Goal: Information Seeking & Learning: Find specific fact

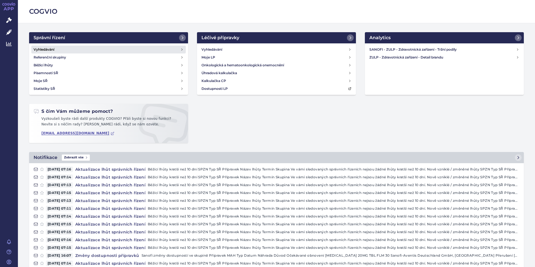
click at [56, 50] on link "Vyhledávání" at bounding box center [108, 50] width 155 height 8
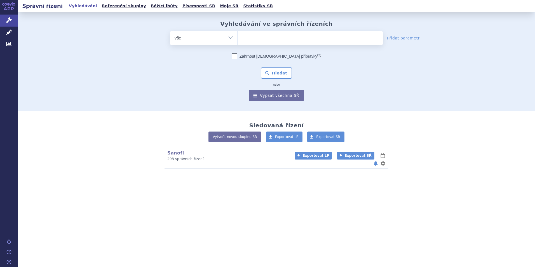
click at [264, 36] on ul at bounding box center [310, 37] width 145 height 12
click at [238, 36] on select at bounding box center [237, 38] width 0 height 14
type input "va"
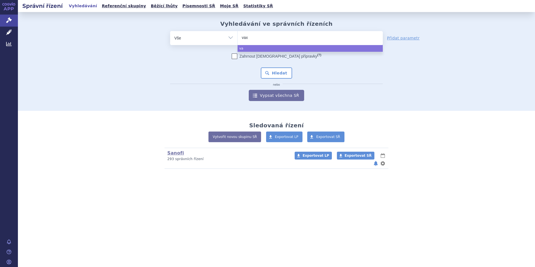
type input "vaxi"
type input "vaxig"
type input "vaxigtip"
type input "vaxigti"
type input "vaxigt"
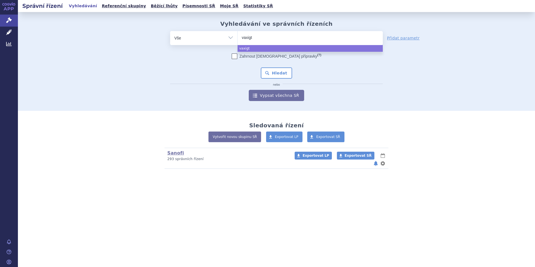
type input "vaxig"
type input "vaxigr"
type input "vaxigri"
type input "vaxigrip"
select select "vaxigrip"
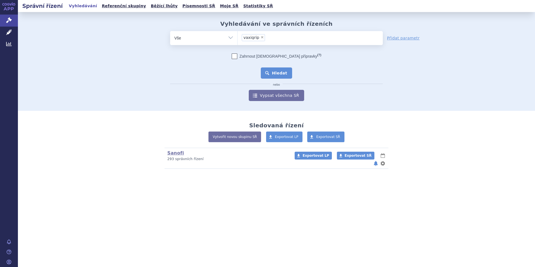
click at [267, 72] on button "Hledat" at bounding box center [277, 72] width 32 height 11
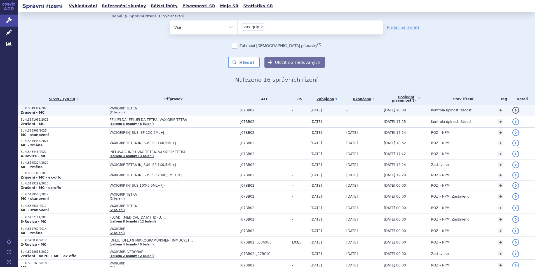
click at [515, 111] on link "detail" at bounding box center [516, 110] width 7 height 7
